Goal: Information Seeking & Learning: Learn about a topic

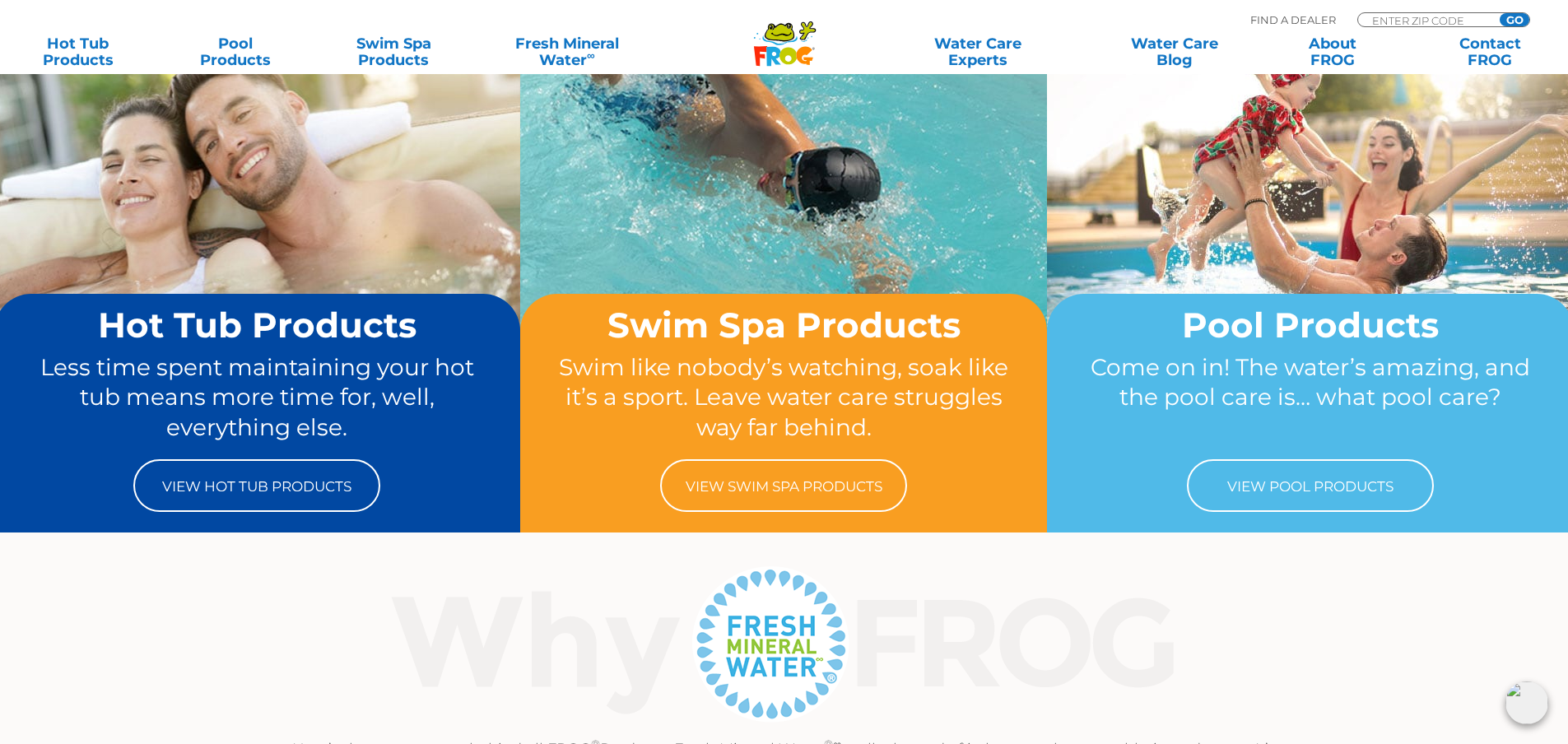
scroll to position [247, 0]
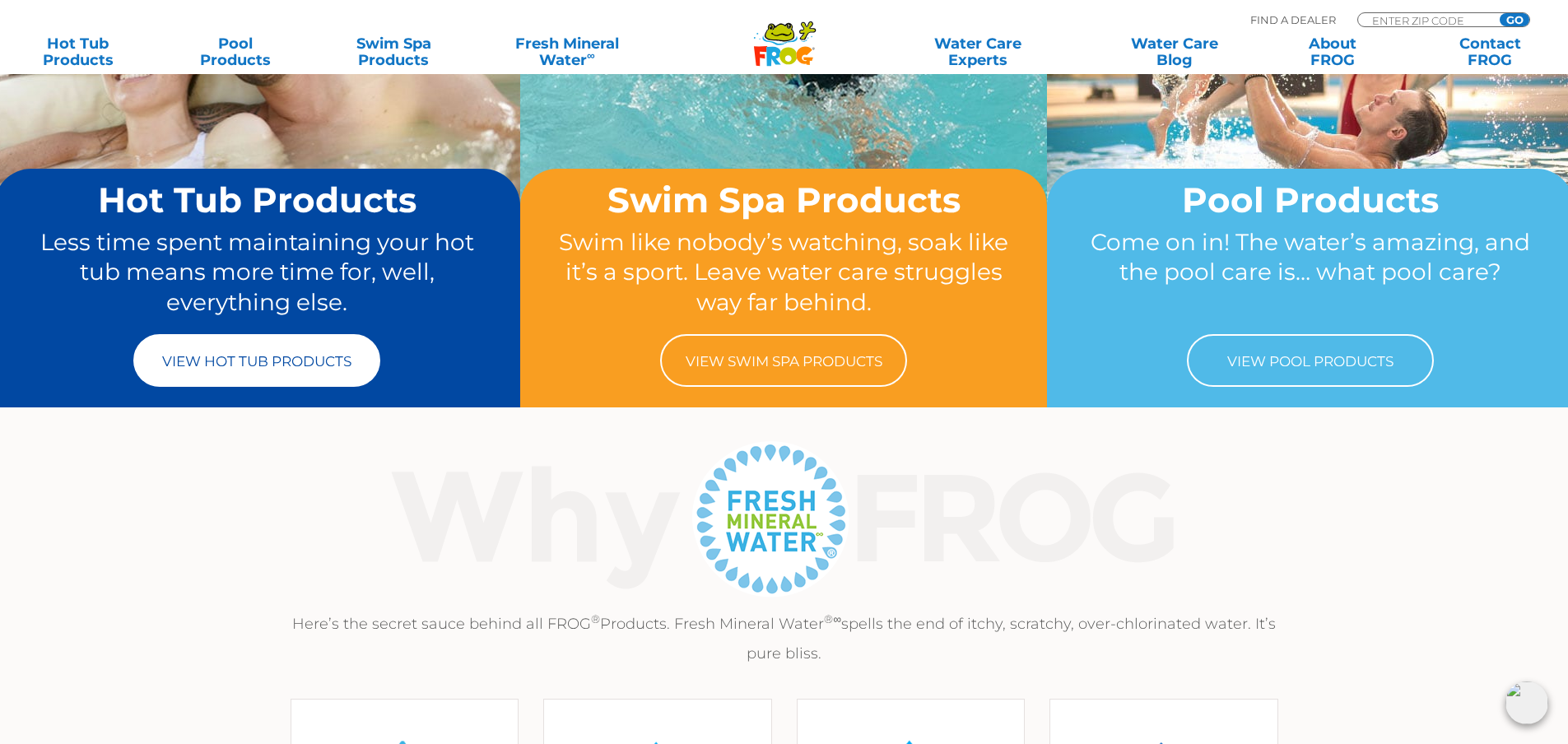
click at [228, 355] on link "View Hot Tub Products" at bounding box center [257, 360] width 247 height 52
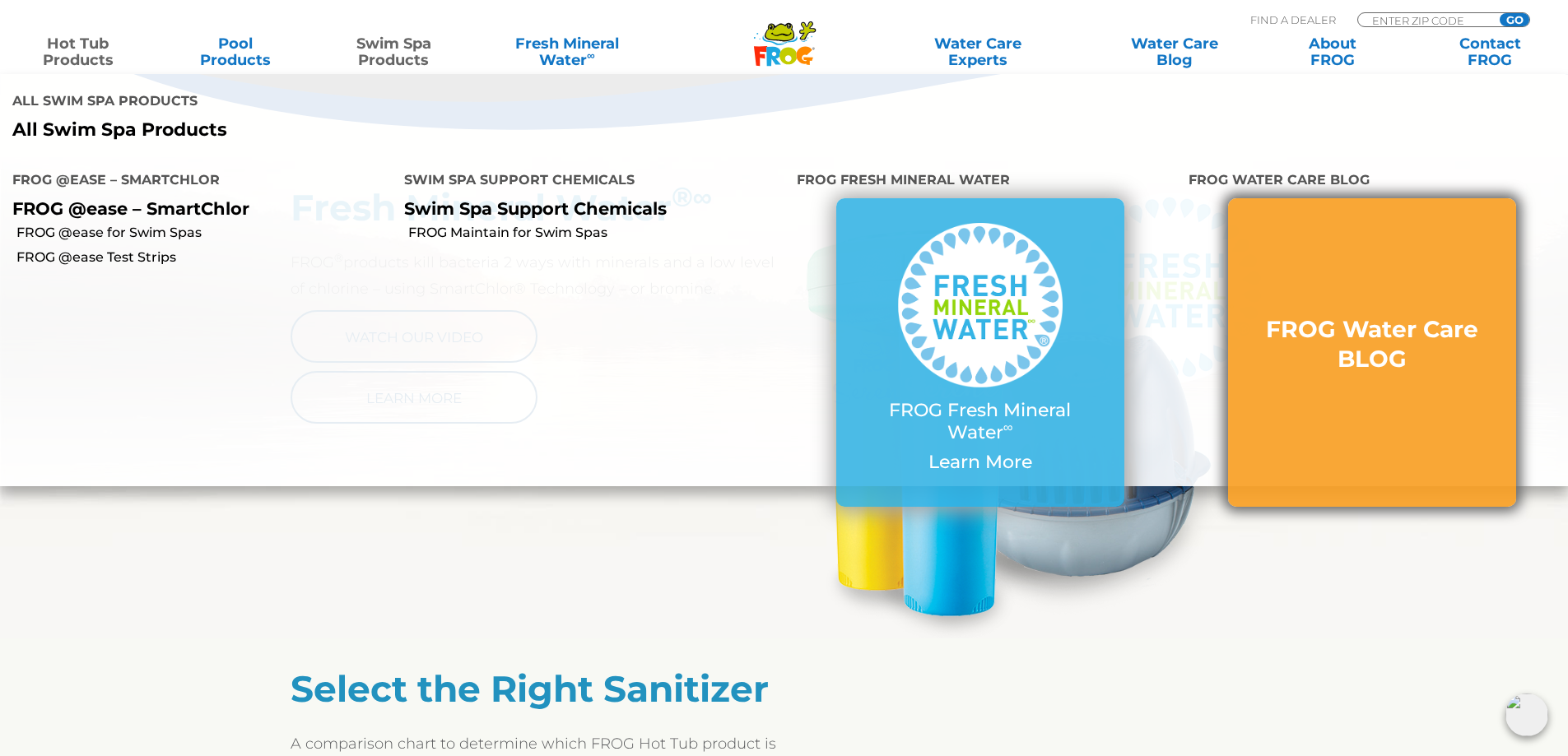
scroll to position [823, 0]
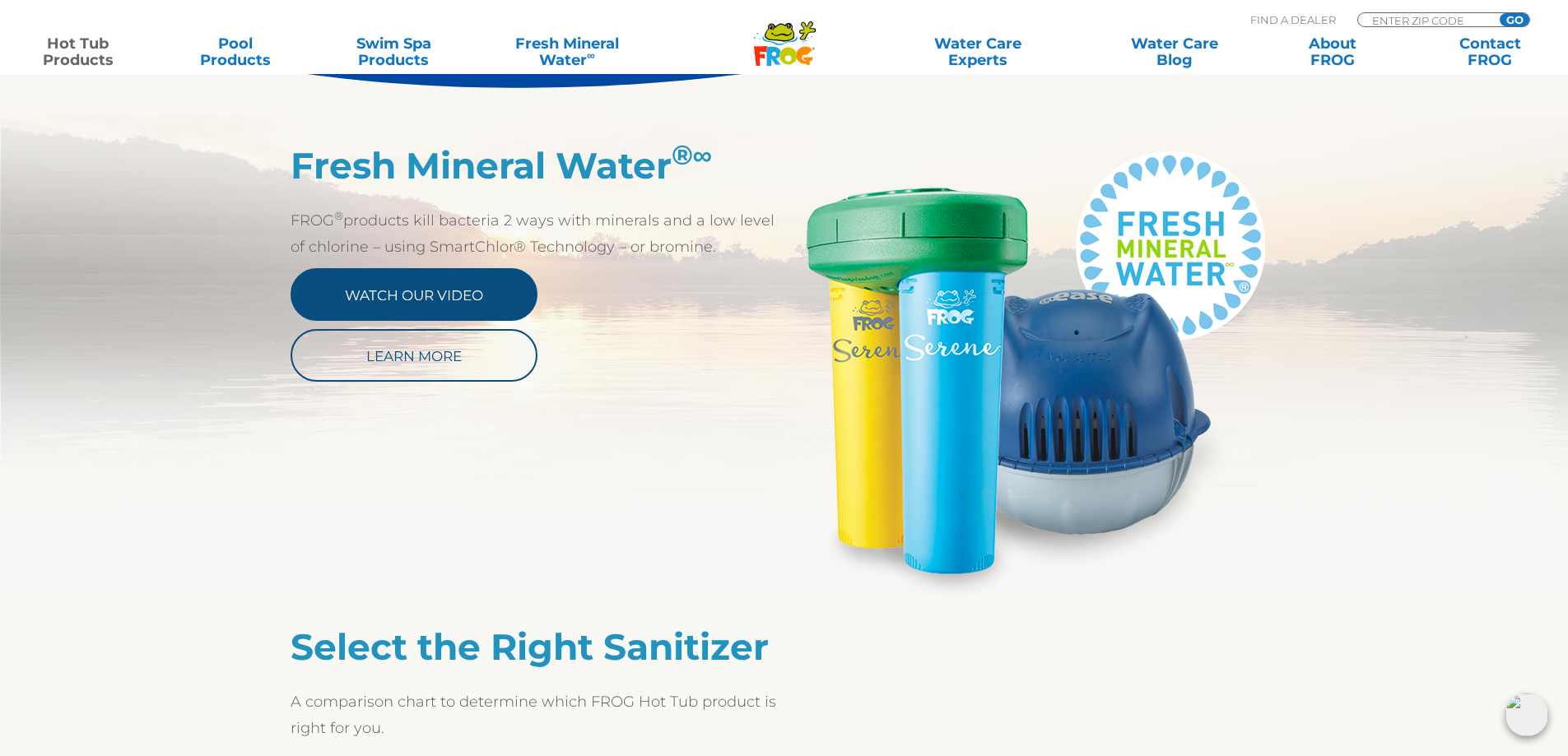
click at [434, 308] on link "Watch Our Video" at bounding box center [414, 294] width 247 height 52
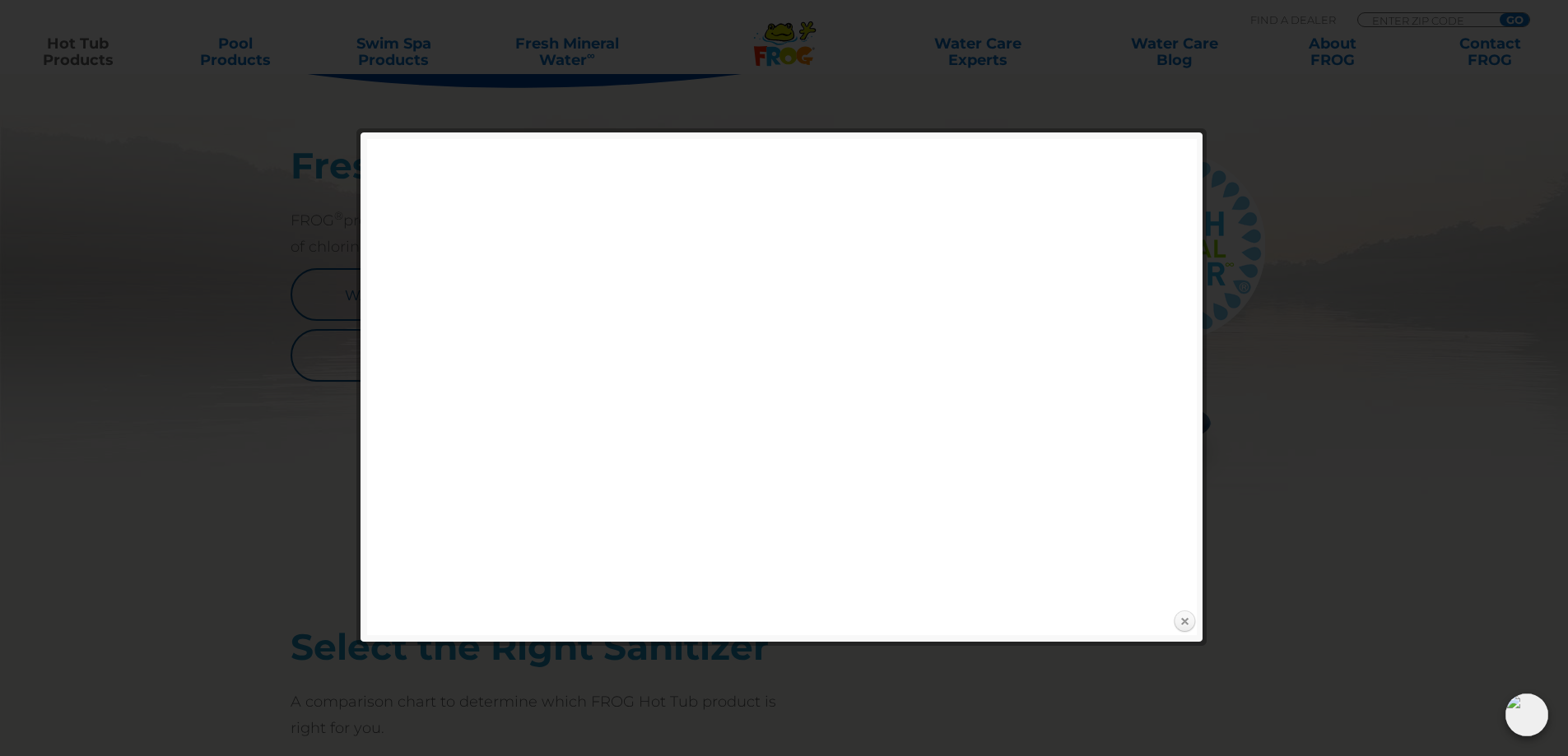
click at [1180, 619] on link "Close" at bounding box center [1184, 622] width 25 height 25
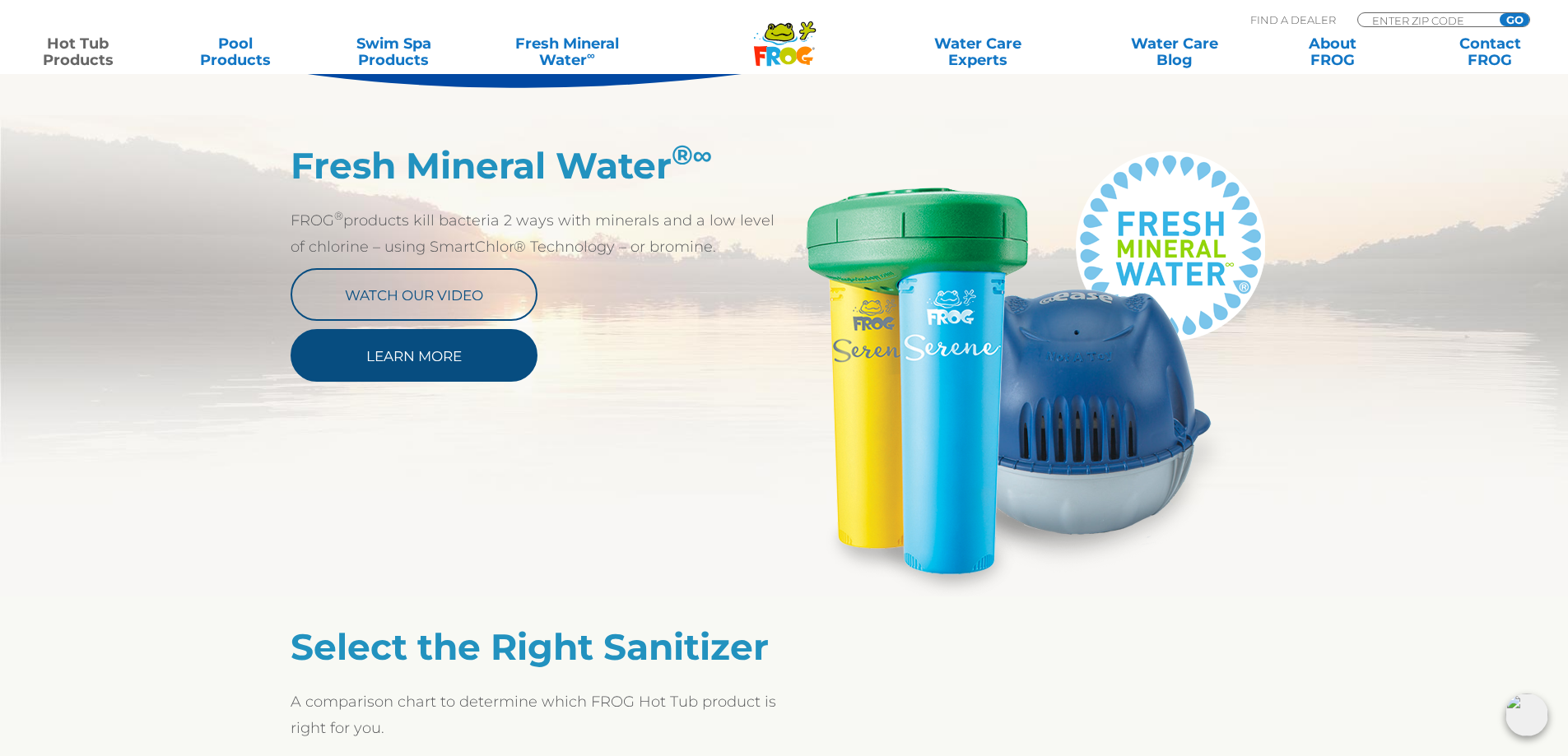
click at [438, 369] on link "Learn More" at bounding box center [414, 355] width 247 height 52
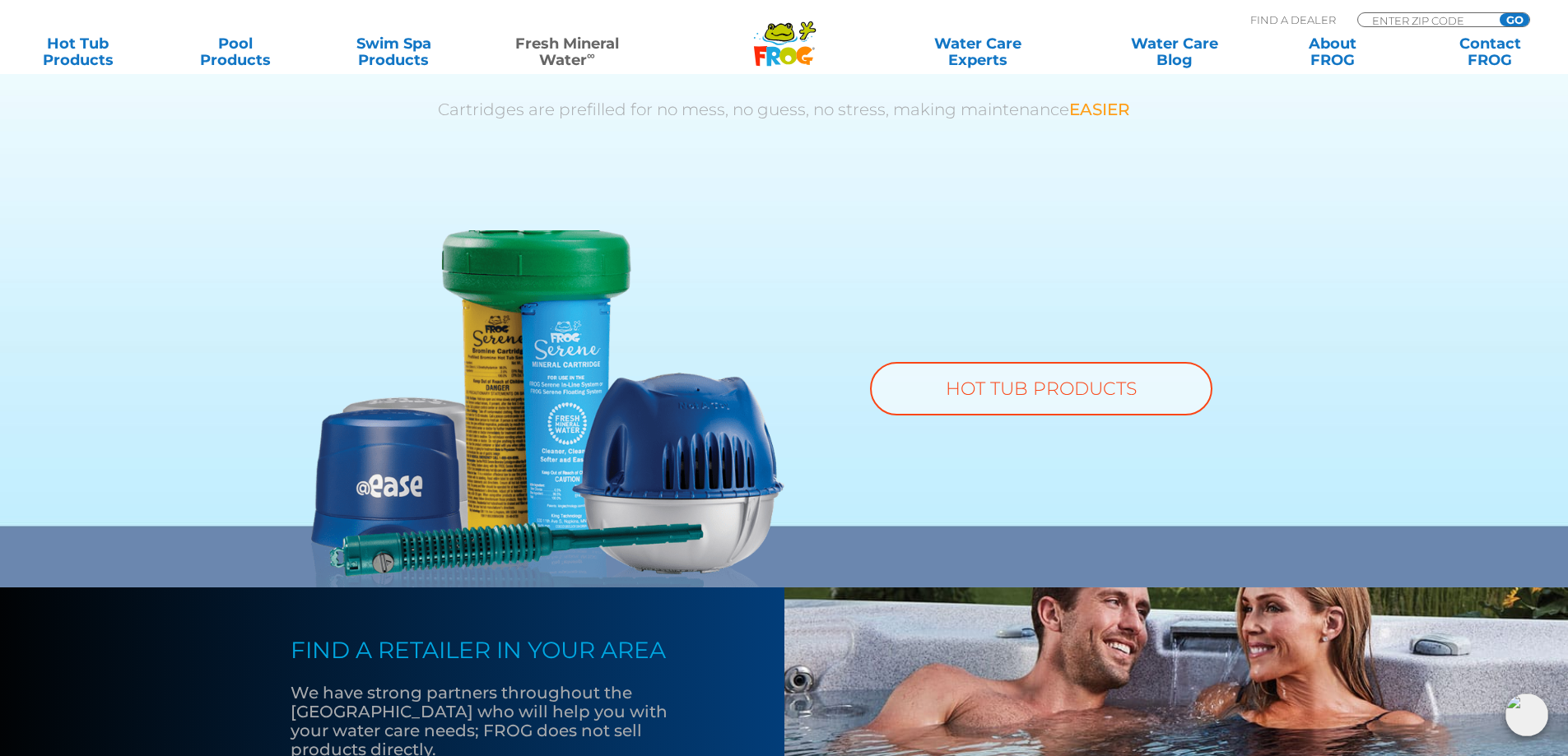
scroll to position [1234, 0]
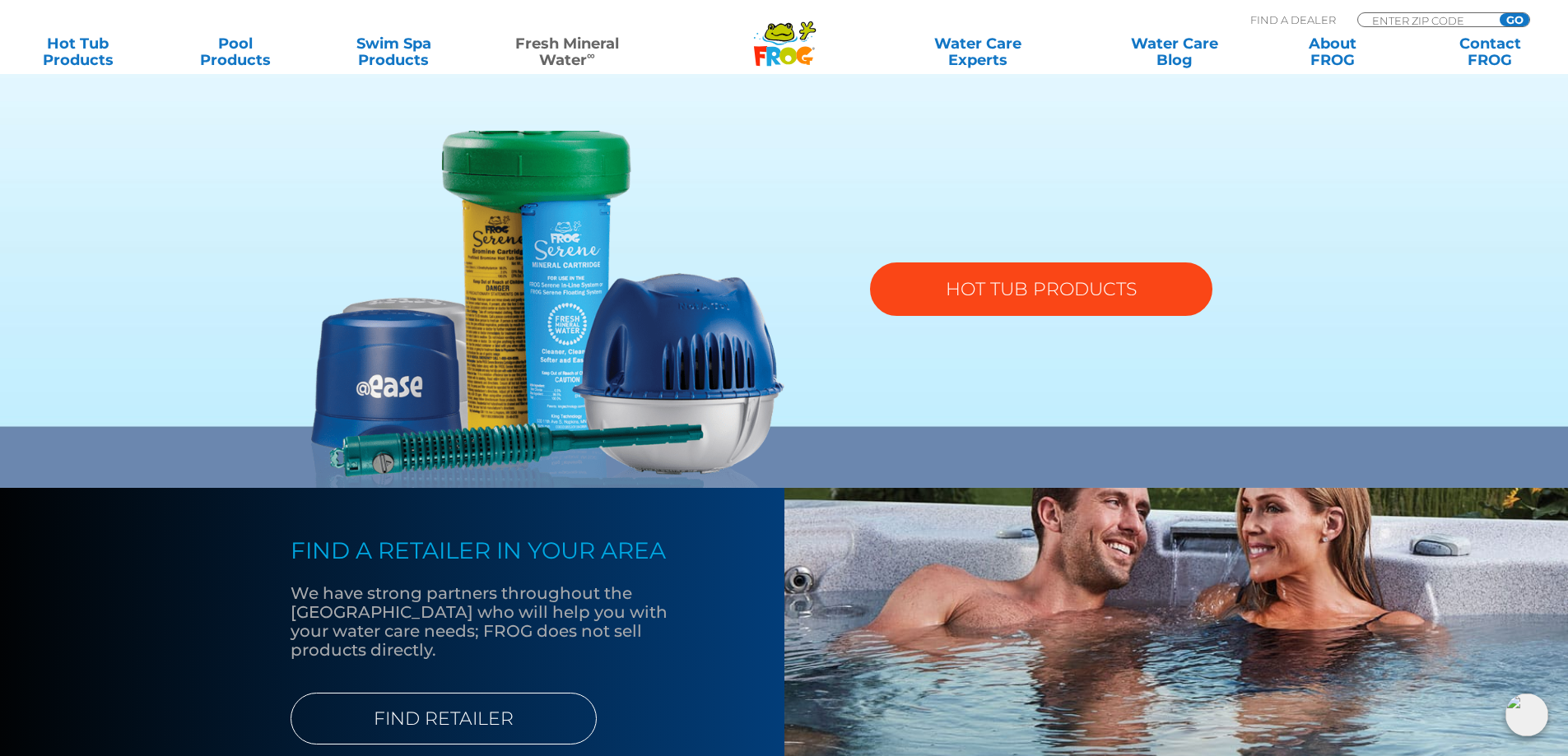
click at [1007, 309] on link "HOT TUB PRODUCTS" at bounding box center [1042, 289] width 343 height 53
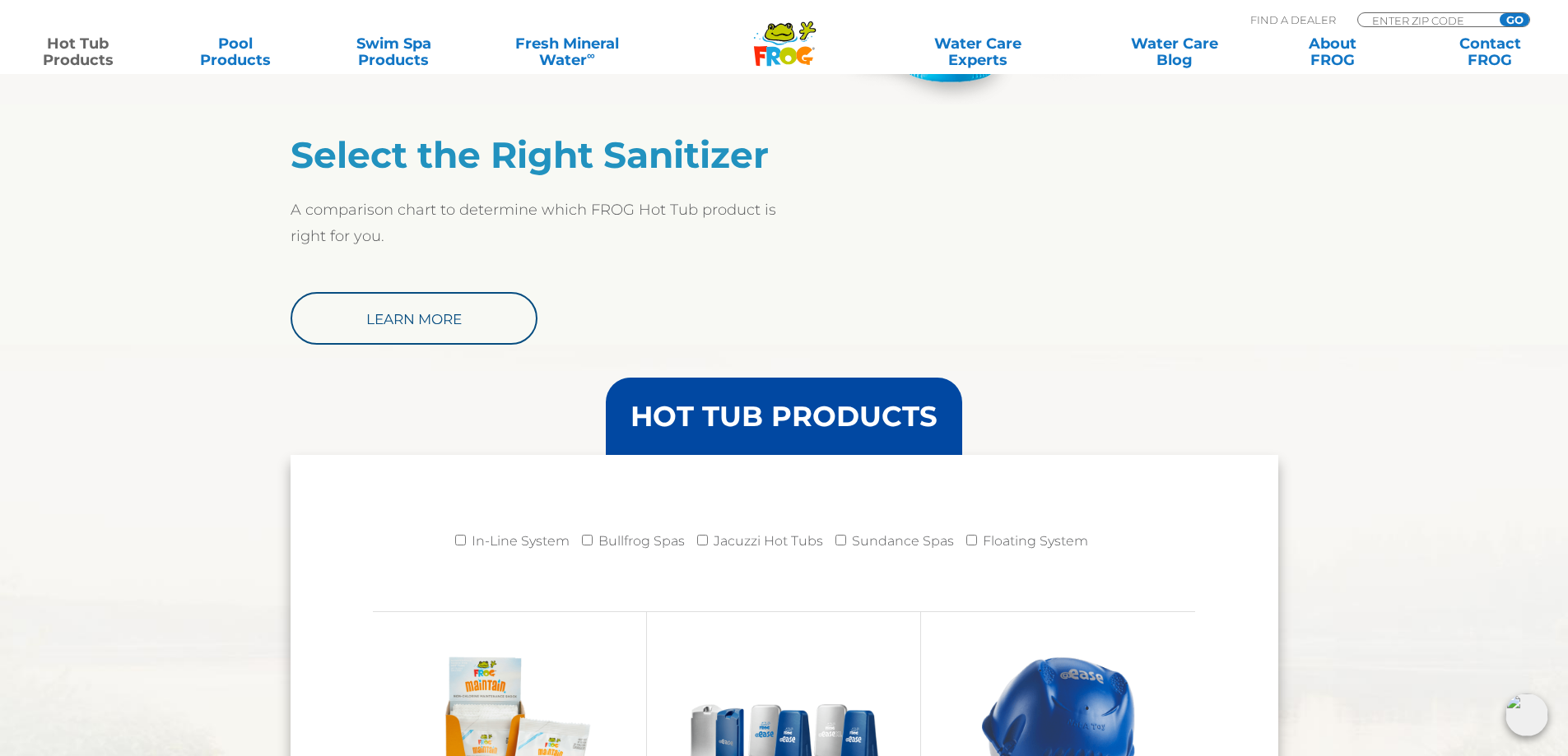
scroll to position [1317, 0]
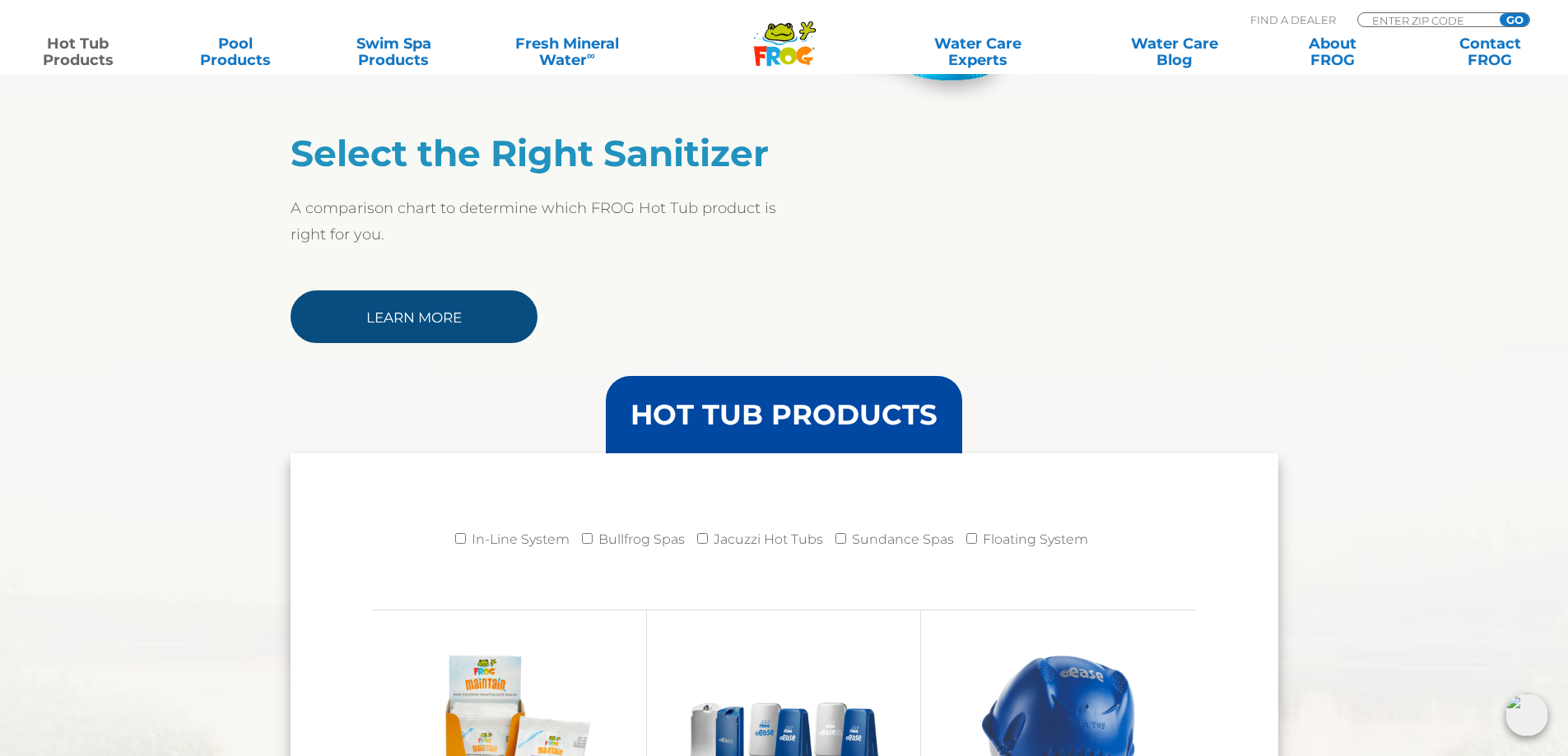
click at [392, 310] on link "Learn More" at bounding box center [414, 316] width 247 height 52
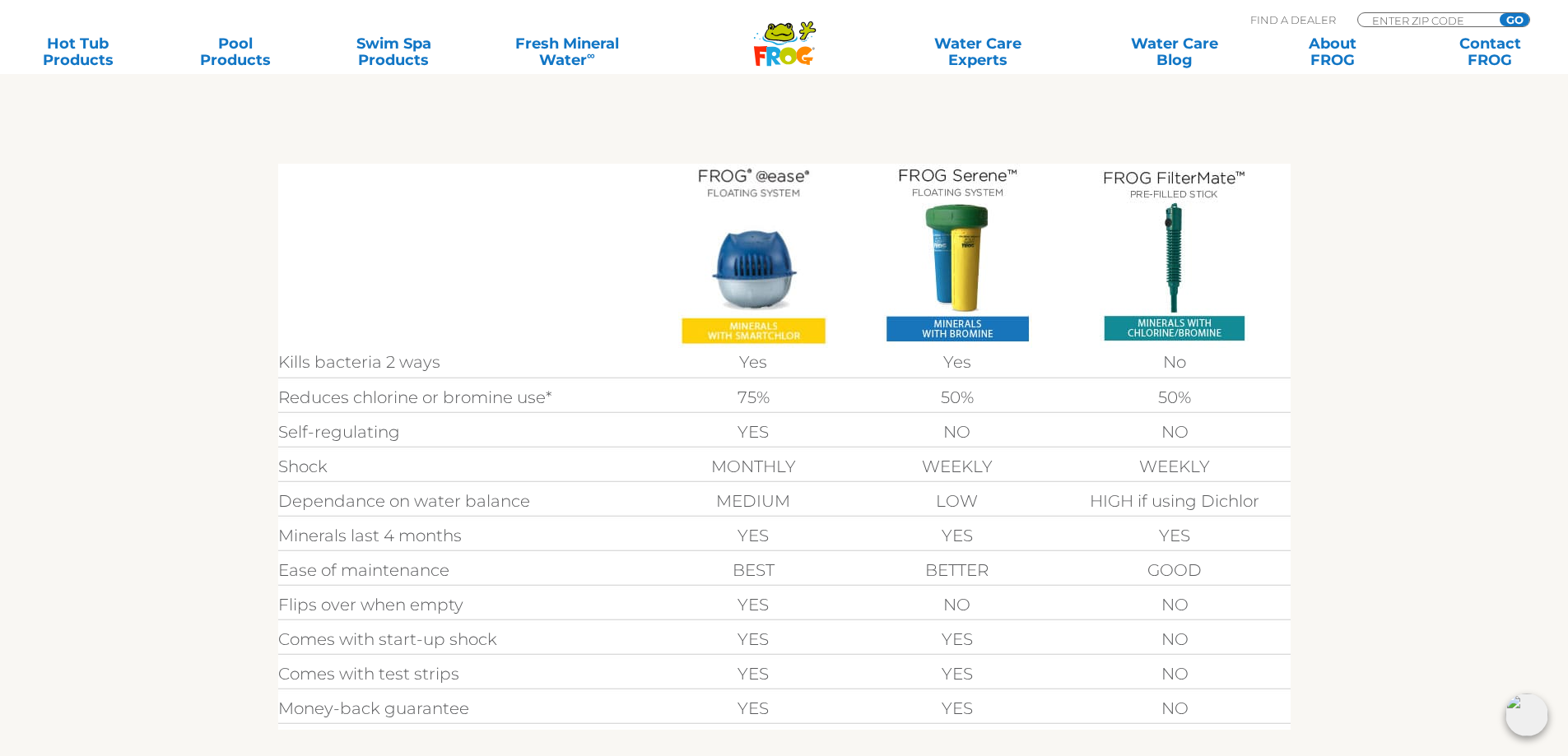
scroll to position [494, 0]
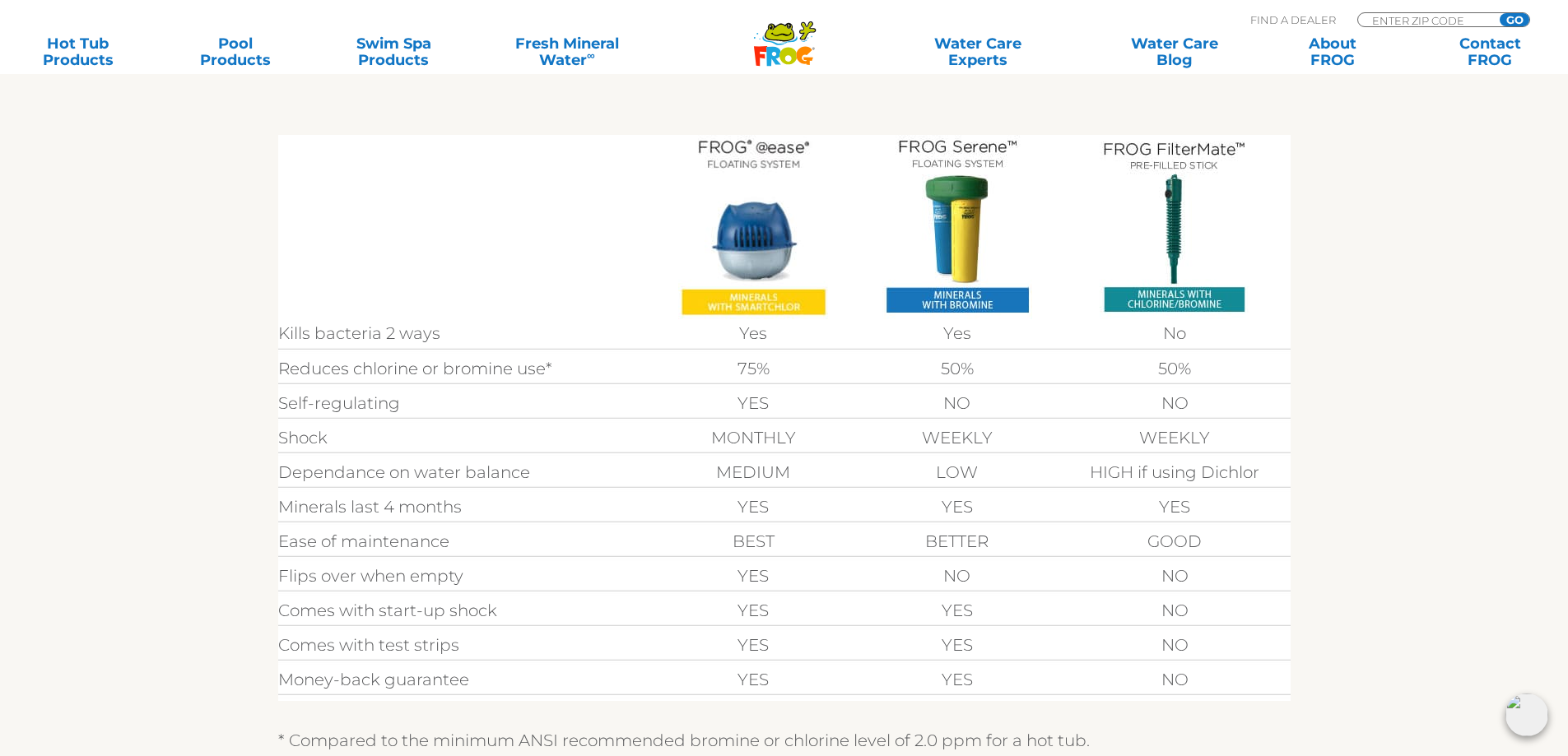
click at [717, 292] on img at bounding box center [753, 227] width 150 height 184
click at [766, 256] on img at bounding box center [753, 227] width 150 height 184
